Goal: Register for event/course

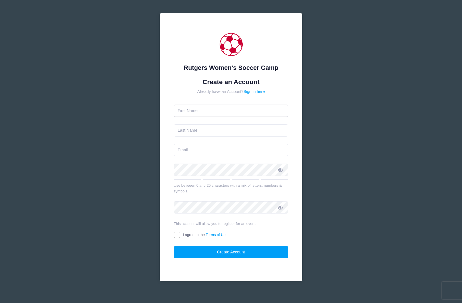
click at [209, 111] on input "text" at bounding box center [231, 110] width 115 height 12
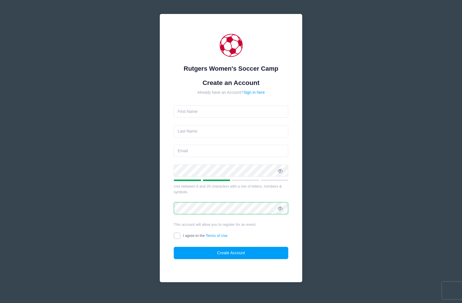
click at [177, 234] on input "I agree to the Terms of Use" at bounding box center [177, 235] width 7 height 7
checkbox input "true"
click at [231, 253] on button "Create Account" at bounding box center [231, 252] width 115 height 12
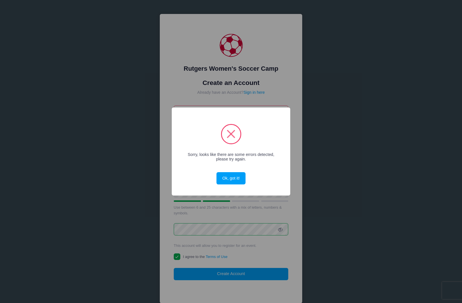
click at [240, 180] on button "Ok, got it!" at bounding box center [230, 178] width 29 height 12
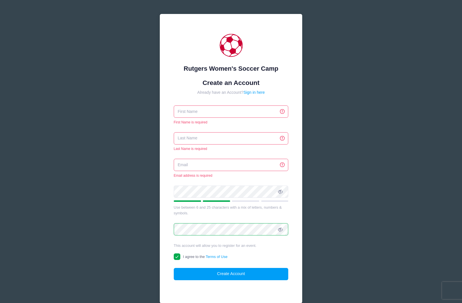
click at [205, 170] on input "email" at bounding box center [231, 165] width 115 height 12
click at [221, 108] on input "text" at bounding box center [231, 111] width 115 height 12
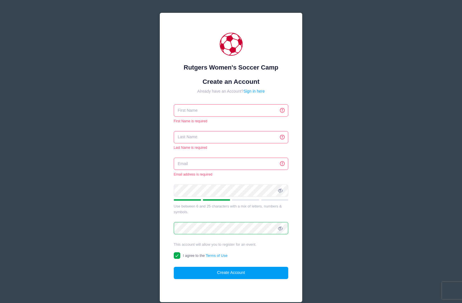
click at [212, 109] on input "text" at bounding box center [231, 110] width 115 height 12
type input "Sana"
type input "[PERSON_NAME]"
type input "[EMAIL_ADDRESS][DOMAIN_NAME]"
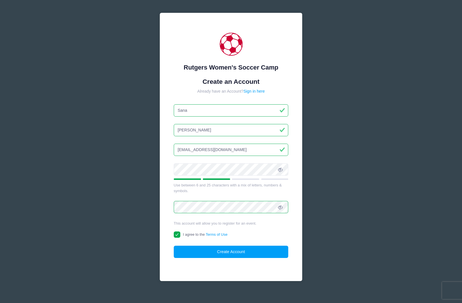
scroll to position [0, 0]
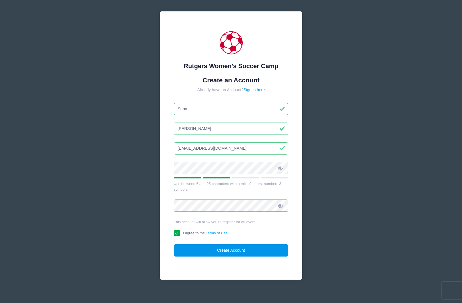
click at [229, 252] on button "Create Account" at bounding box center [231, 250] width 115 height 12
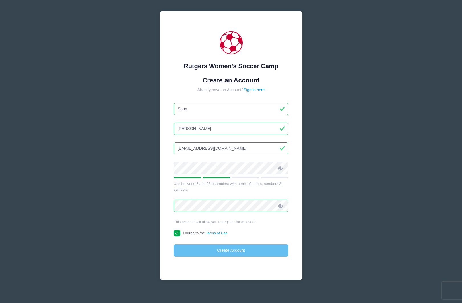
scroll to position [6, 0]
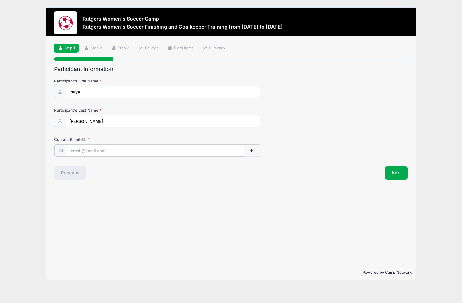
click at [137, 153] on input "Contact Email" at bounding box center [155, 150] width 177 height 12
type input "[EMAIL_ADDRESS][DOMAIN_NAME]"
click at [397, 174] on button "Next" at bounding box center [395, 172] width 23 height 13
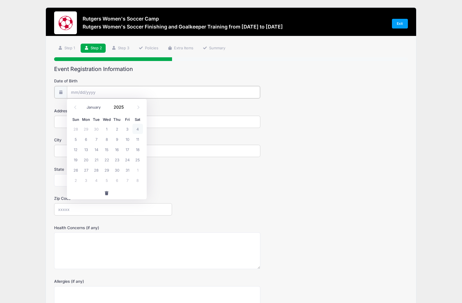
click at [96, 90] on input "Date of Birth" at bounding box center [163, 92] width 193 height 12
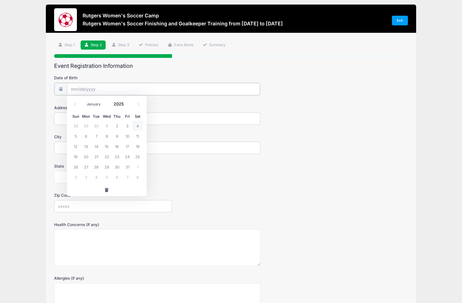
scroll to position [3, 0]
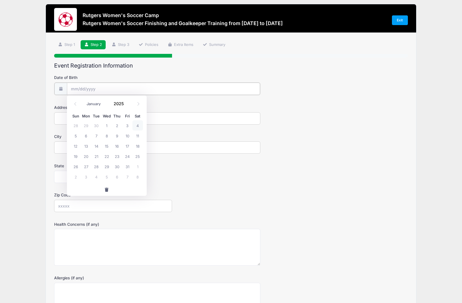
click at [96, 89] on input "Date of Birth" at bounding box center [163, 89] width 193 height 12
click at [78, 86] on input "Date of Birth" at bounding box center [163, 89] width 193 height 12
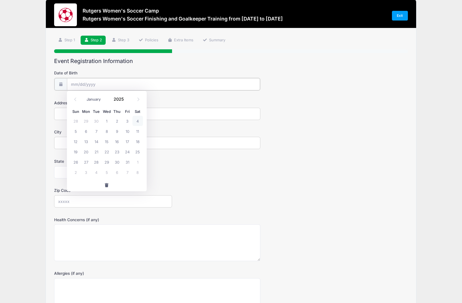
scroll to position [10, 0]
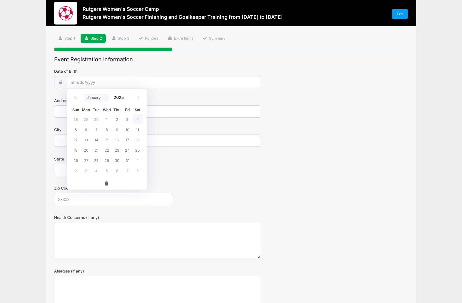
click at [98, 98] on select "January February March April May June July August September October November De…" at bounding box center [96, 97] width 25 height 7
select select "5"
click at [128, 96] on span at bounding box center [127, 95] width 4 height 4
click at [127, 99] on span at bounding box center [127, 99] width 4 height 4
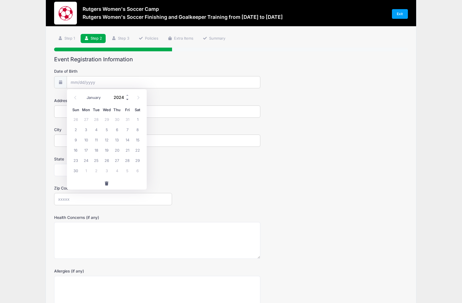
click at [127, 99] on span at bounding box center [127, 99] width 4 height 4
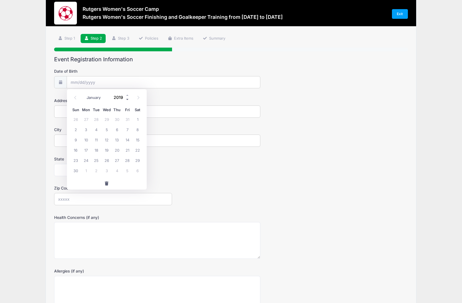
click at [127, 99] on span at bounding box center [127, 99] width 4 height 4
click at [126, 99] on span at bounding box center [127, 99] width 4 height 4
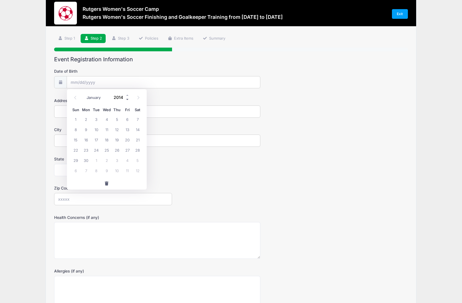
click at [126, 99] on span at bounding box center [127, 99] width 4 height 4
type input "2013"
click at [139, 160] on span "29" at bounding box center [137, 160] width 10 height 10
type input "06/29/2013"
click at [89, 112] on input "Address" at bounding box center [157, 111] width 206 height 12
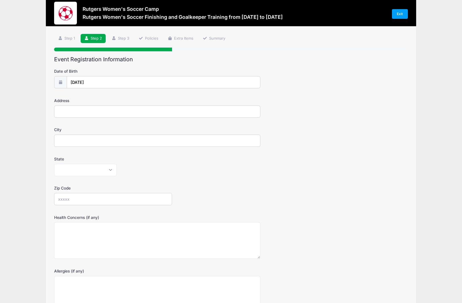
type input "7 Silvers Ln N"
type input "Cranbury"
select select "NJ"
type input "08512"
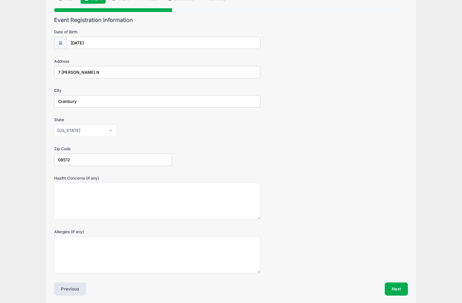
scroll to position [71, 0]
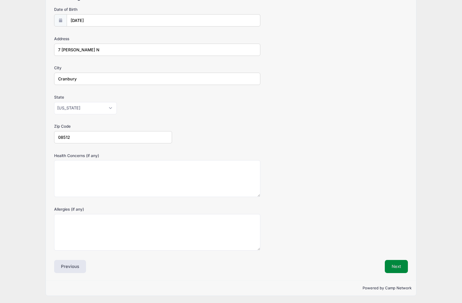
click at [401, 266] on button "Next" at bounding box center [395, 266] width 23 height 13
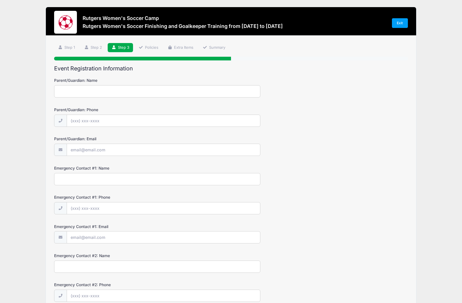
scroll to position [0, 0]
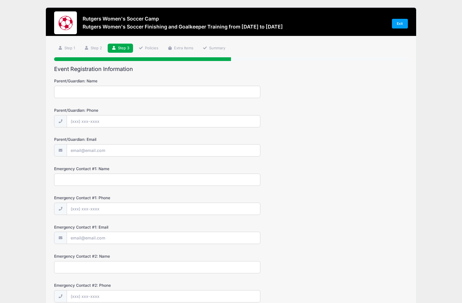
click at [124, 88] on input "Parent/Guardian: Name" at bounding box center [157, 92] width 206 height 12
click at [123, 90] on input "Parent/Guardian: Name" at bounding box center [157, 92] width 206 height 12
type input "Sana Malik"
type input "(717) 580-1211"
click at [122, 152] on input "Parent/Guardian: Email" at bounding box center [163, 150] width 193 height 12
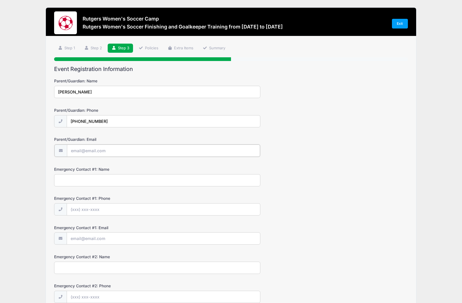
type input "sanakmalik@gmail.com"
click at [107, 178] on input "Emergency Contact #1: Name" at bounding box center [157, 179] width 206 height 12
type input "Sohaib Mohiuddin"
type input "(609) 423-8620"
click at [103, 240] on input "Emergency Contact #1: Email" at bounding box center [163, 238] width 193 height 12
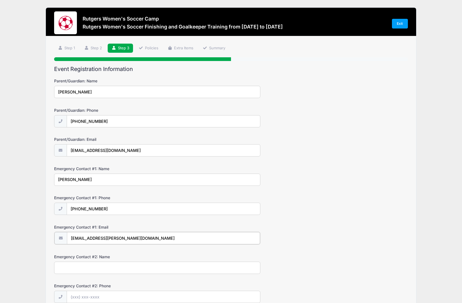
type input "sohaib.a.mohiuddin@gmail.com"
type input "Sobia Gul"
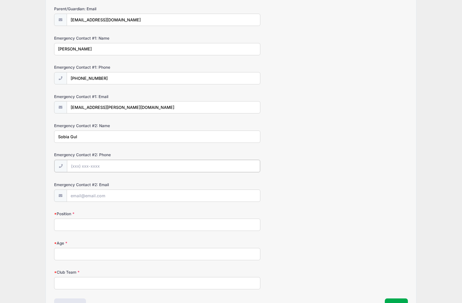
scroll to position [131, 0]
click at [110, 225] on input "Position" at bounding box center [157, 223] width 206 height 12
type input "Goalkeeper"
type input "12"
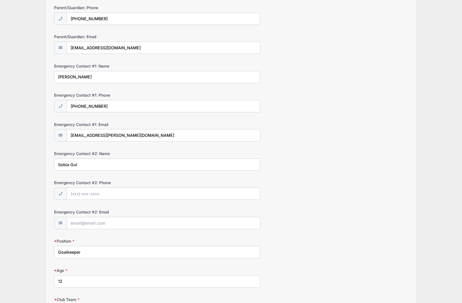
scroll to position [95, 0]
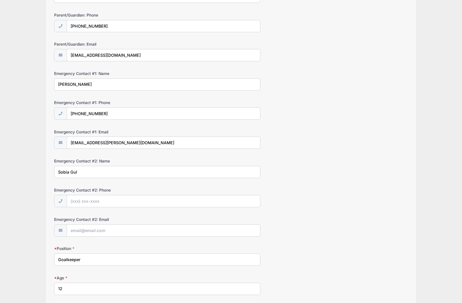
type input "MFA/NLSA/ODP"
click at [98, 198] on input "Emergency Contact #2: Phone" at bounding box center [163, 201] width 193 height 12
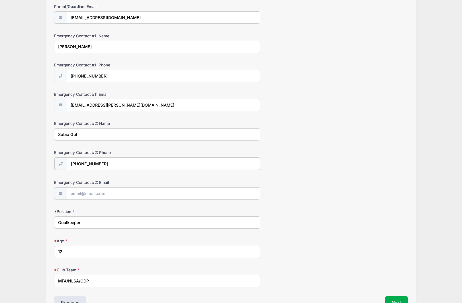
scroll to position [169, 0]
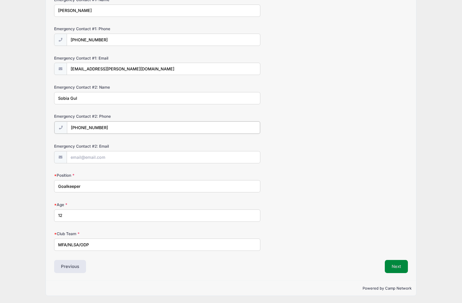
type input "(732) 666-1677"
click at [396, 267] on button "Next" at bounding box center [395, 266] width 23 height 13
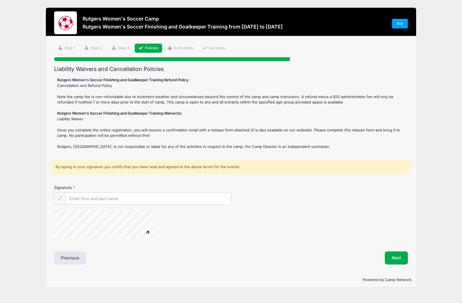
scroll to position [0, 0]
click at [120, 199] on input "Signature" at bounding box center [148, 198] width 165 height 12
type input "Sana Malik"
click at [392, 259] on button "Next" at bounding box center [395, 257] width 23 height 13
click at [398, 253] on button "Next" at bounding box center [395, 257] width 23 height 13
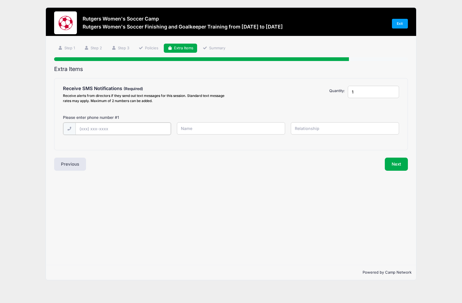
click at [101, 129] on input "text" at bounding box center [122, 128] width 95 height 12
type input "(717) 580-1211"
click at [245, 127] on input "text" at bounding box center [231, 128] width 108 height 12
type input "Sana Malik"
type input "mother"
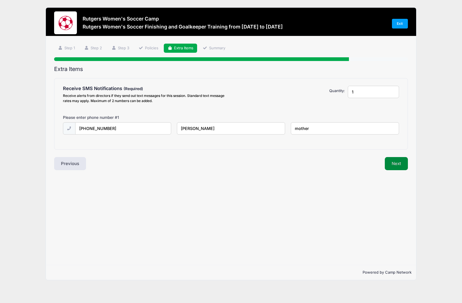
click at [396, 162] on button "Next" at bounding box center [395, 163] width 23 height 13
